Goal: Task Accomplishment & Management: Manage account settings

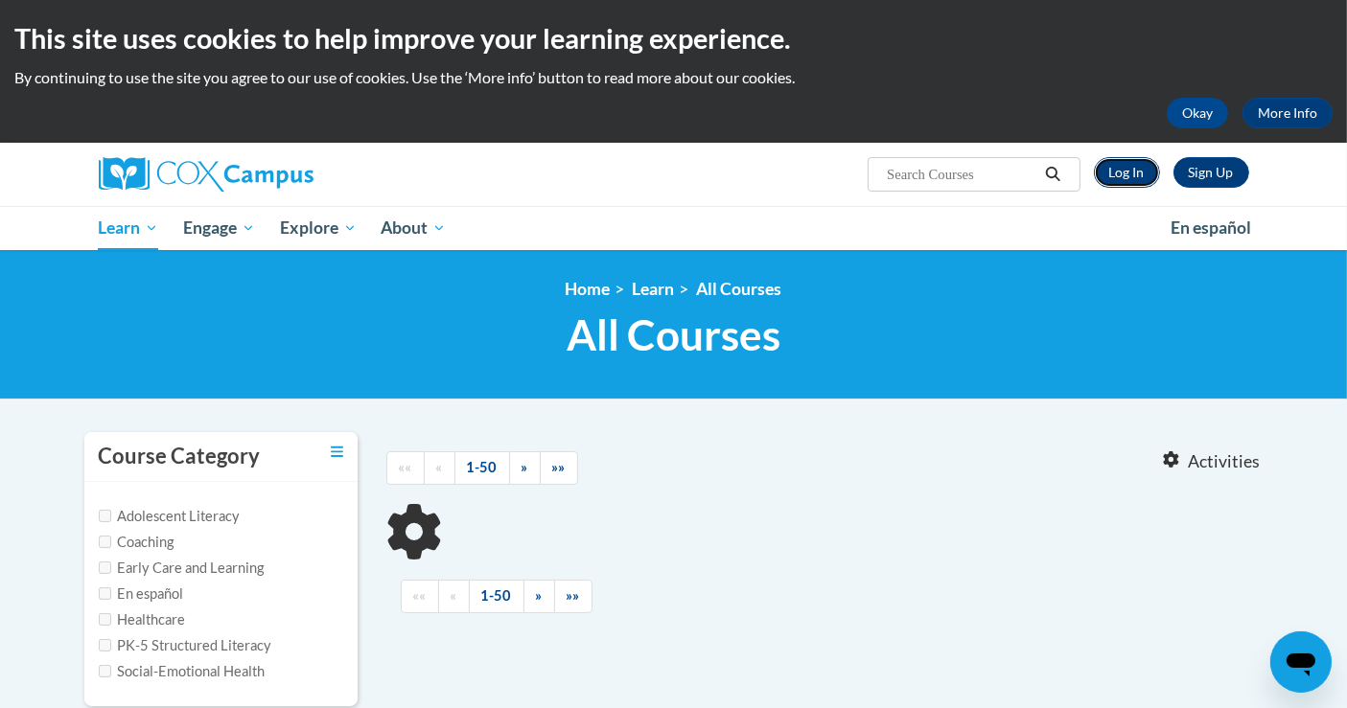
click at [1127, 172] on link "Log In" at bounding box center [1127, 172] width 66 height 31
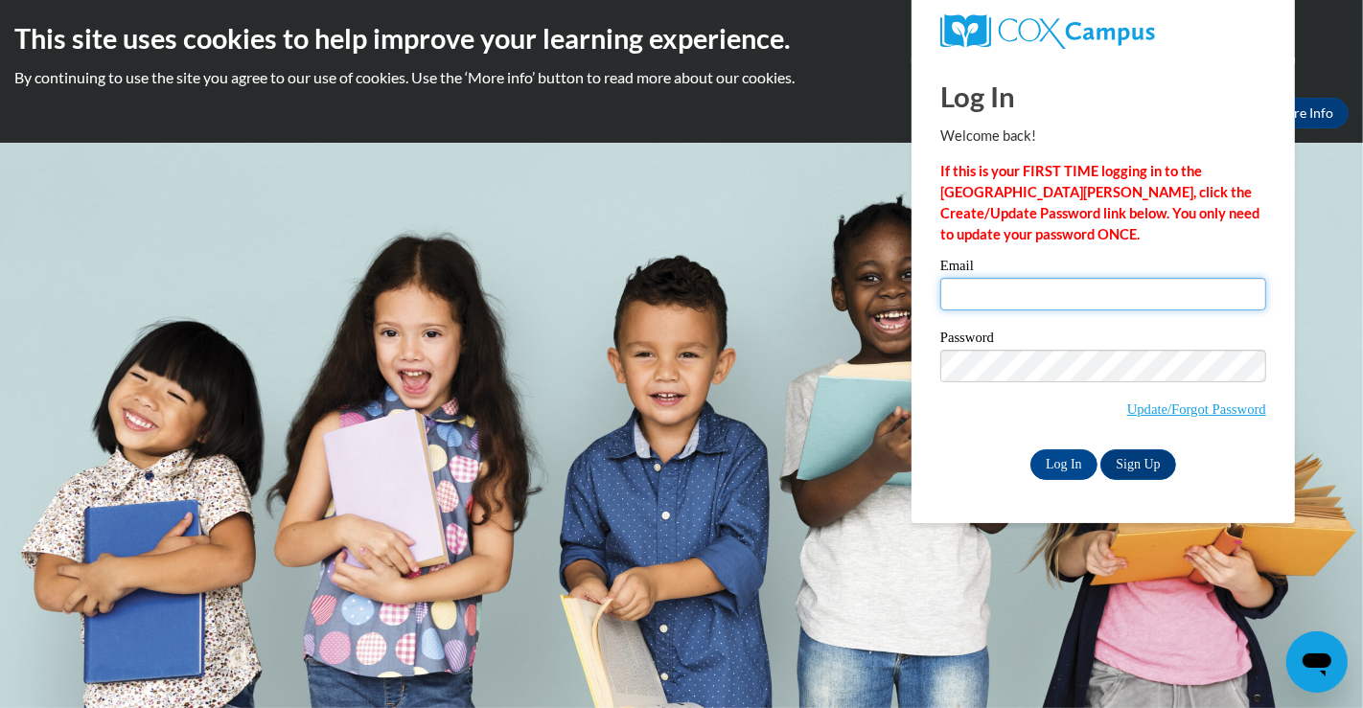
click at [959, 297] on input "Email" at bounding box center [1103, 294] width 326 height 33
type input "maggie.haley@ja.org"
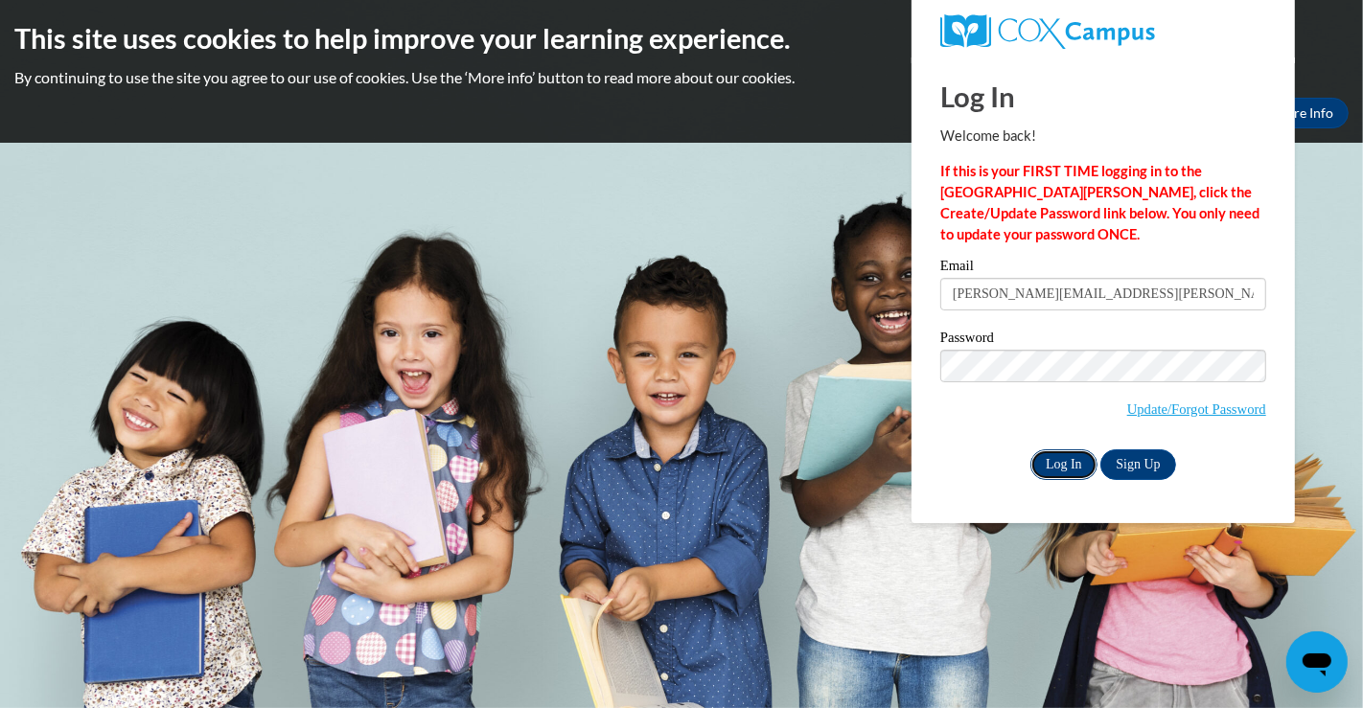
click at [1047, 458] on input "Log In" at bounding box center [1064, 465] width 67 height 31
